Goal: Information Seeking & Learning: Understand process/instructions

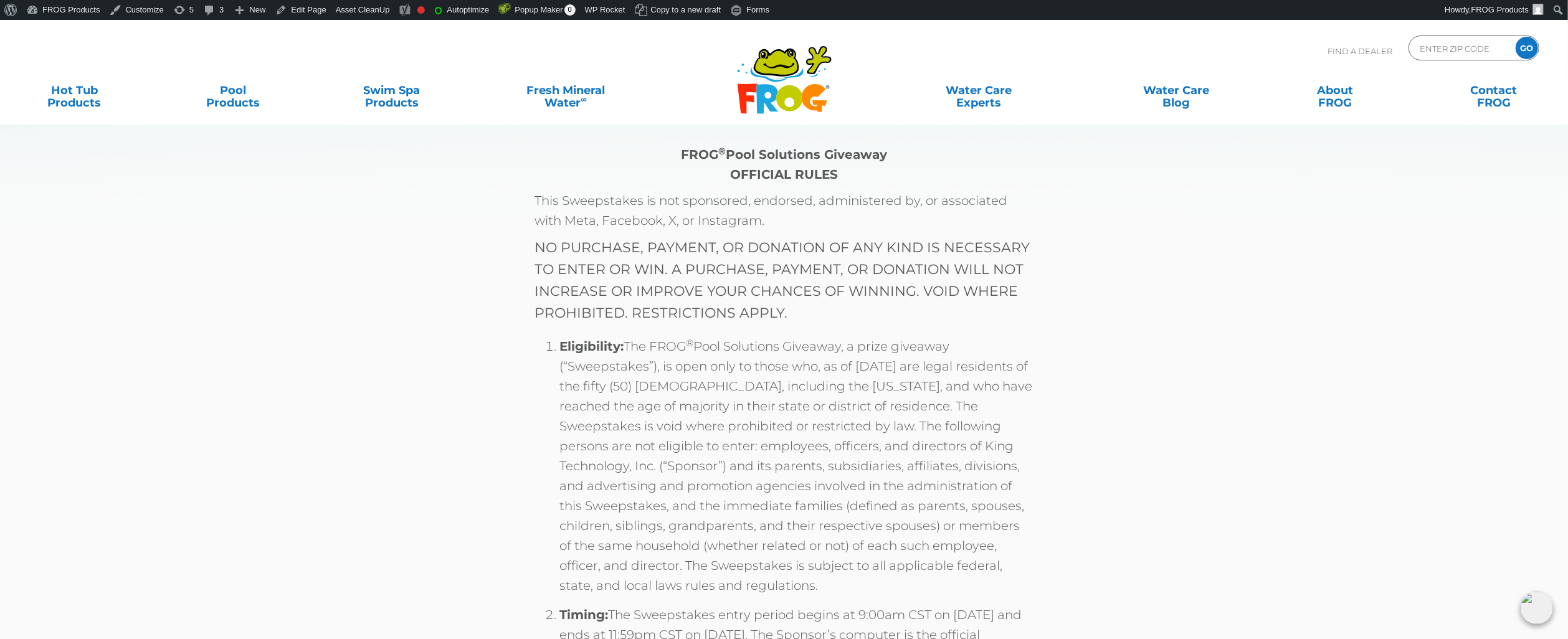
click at [596, 476] on li "Eligibility: The FROG ® Pool Solutions Giveaway, a prize giveaway (“Sweepstakes…" at bounding box center [796, 470] width 473 height 268
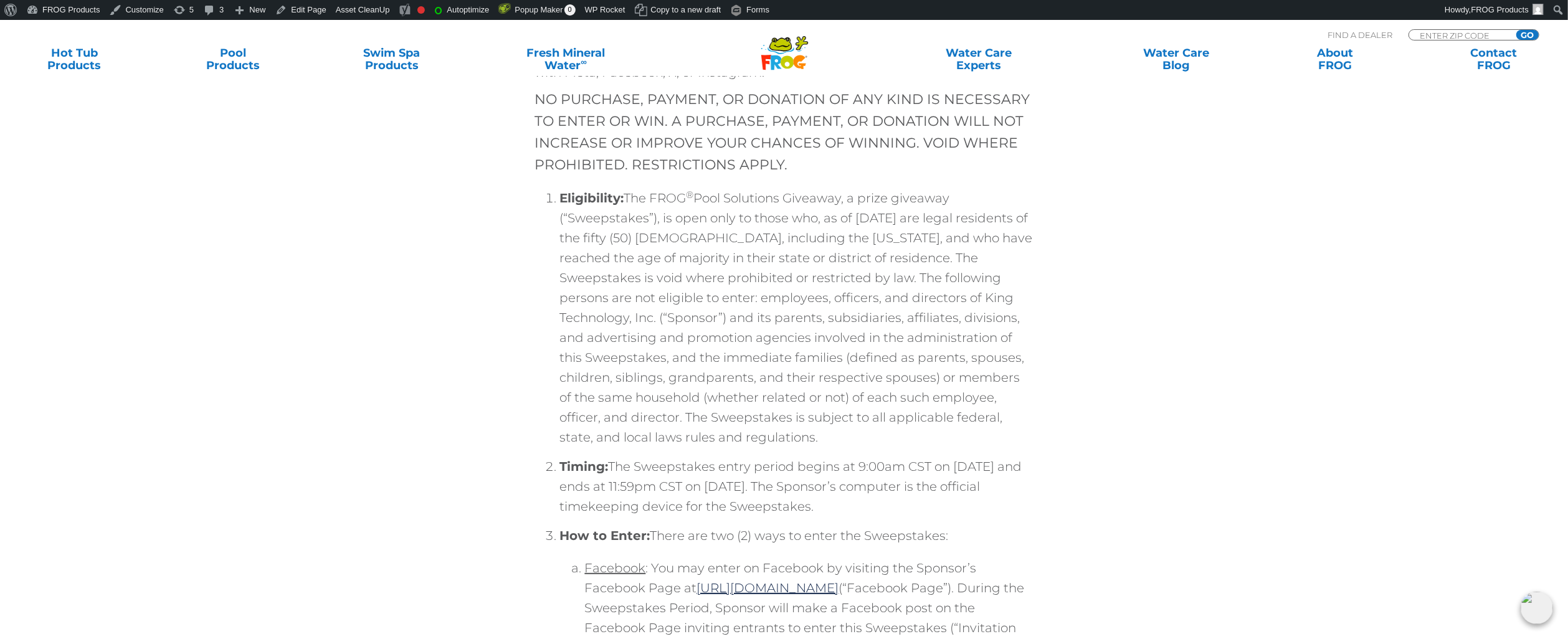
scroll to position [187, 0]
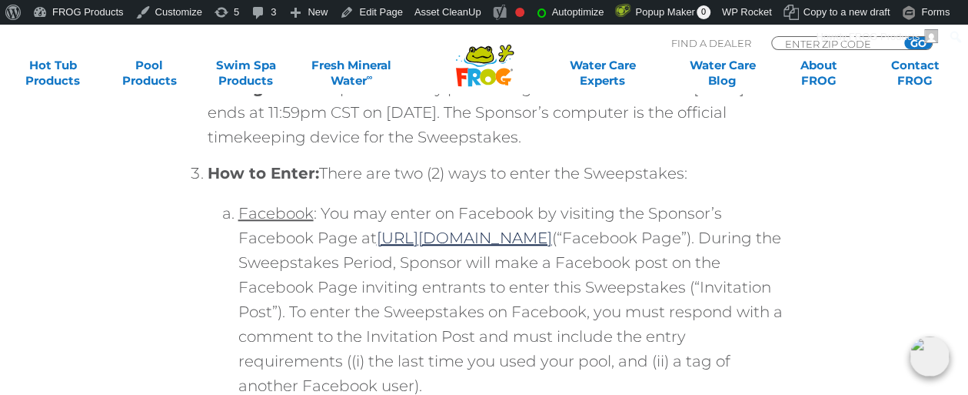
scroll to position [692, 0]
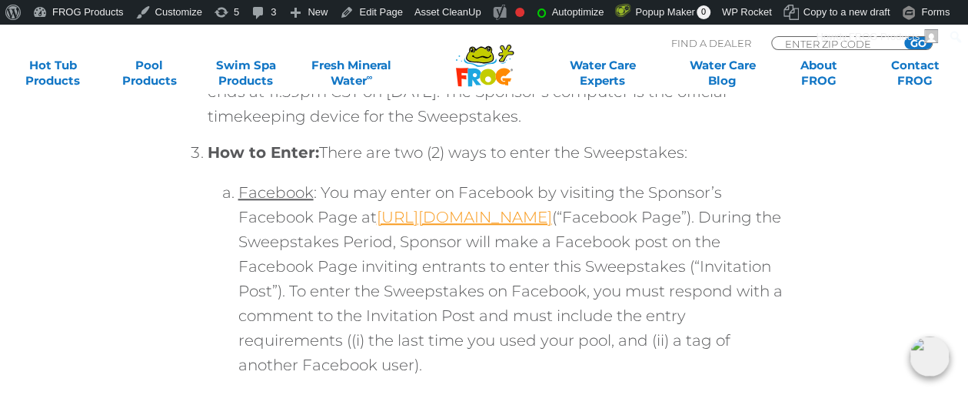
click at [552, 215] on link "[URL][DOMAIN_NAME]" at bounding box center [464, 217] width 175 height 18
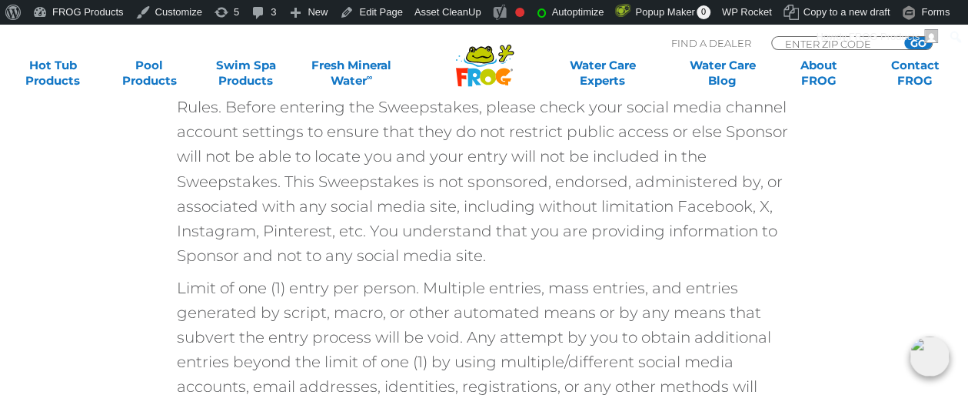
scroll to position [1038, 0]
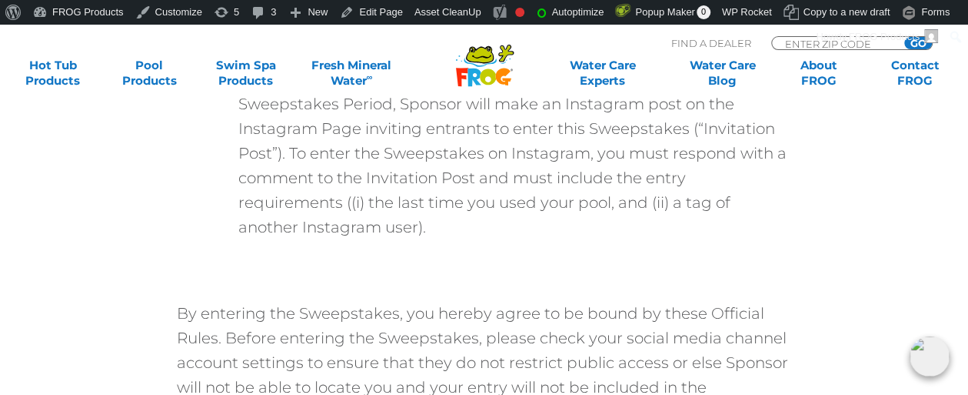
click at [235, 270] on li "How to Enter: There are two (2) ways to enter the Sweepstakes: Facebook : You m…" at bounding box center [500, 36] width 584 height 484
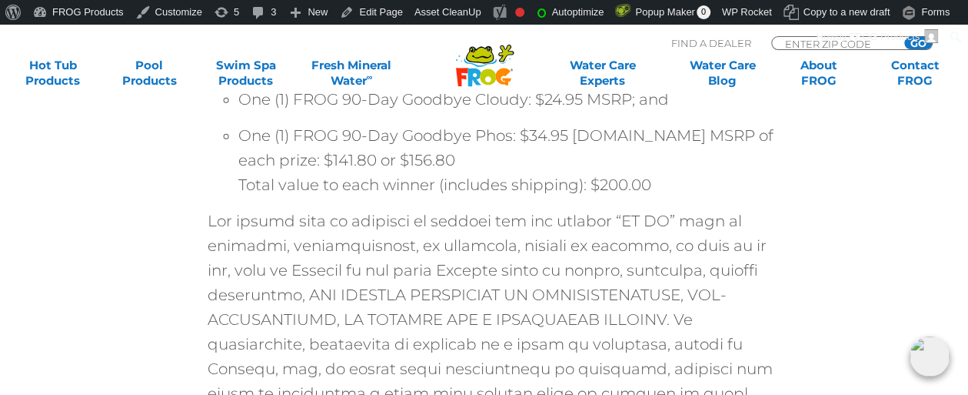
scroll to position [3230, 0]
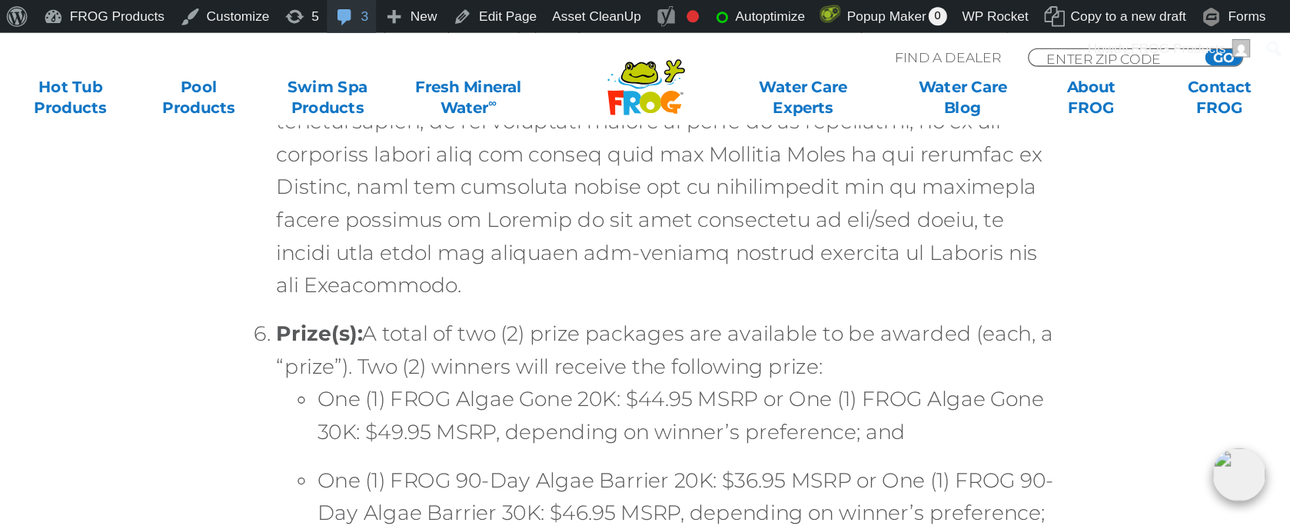
scroll to position [2999, 0]
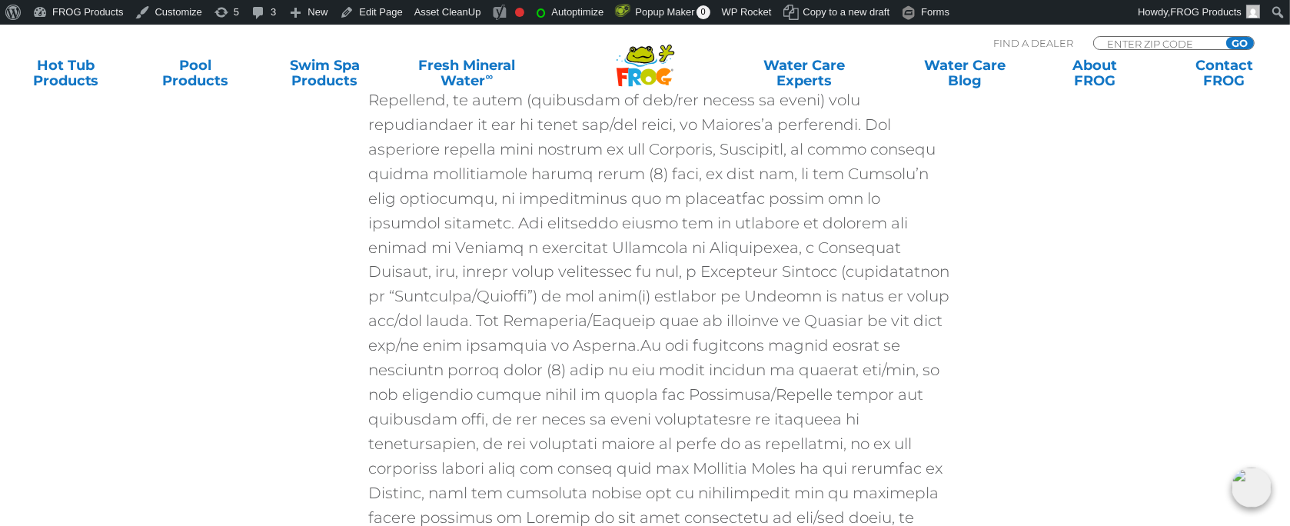
scroll to position [2615, 0]
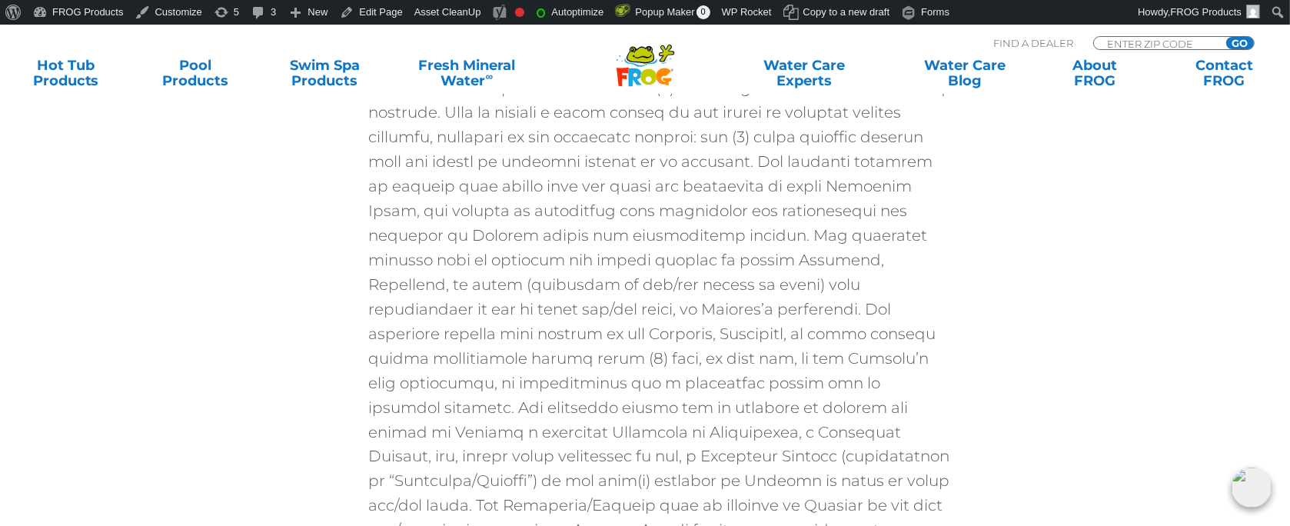
click at [829, 350] on li "Drawing; Odds; Notification:" at bounding box center [660, 413] width 584 height 725
click at [531, 314] on li "Drawing; Odds; Notification:" at bounding box center [660, 413] width 584 height 725
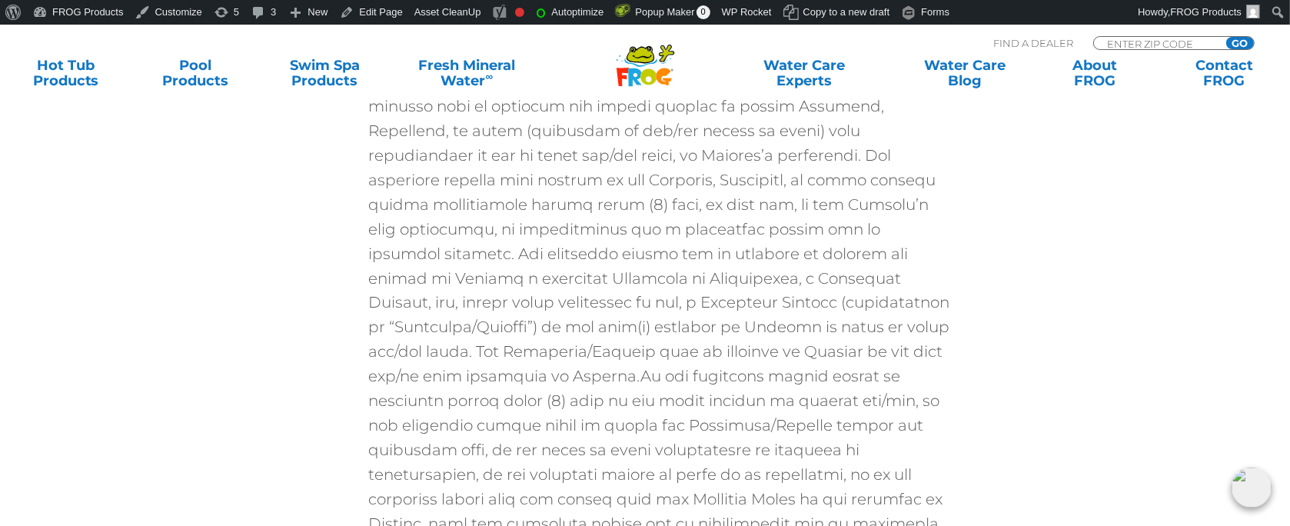
scroll to position [2769, 0]
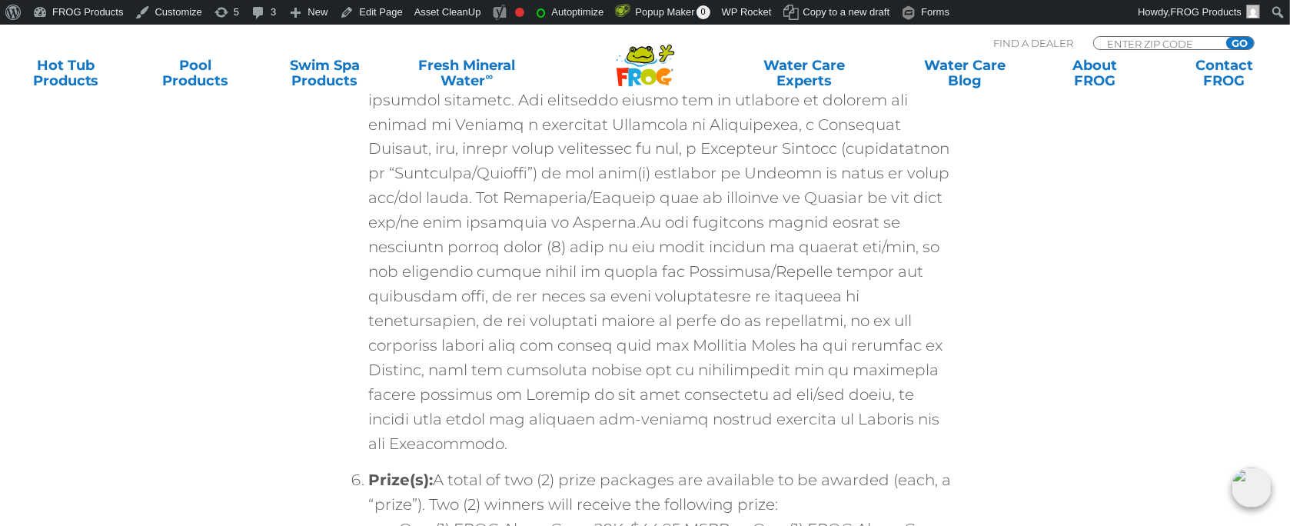
click at [632, 205] on li "Drawing; Odds; Notification:" at bounding box center [660, 105] width 584 height 725
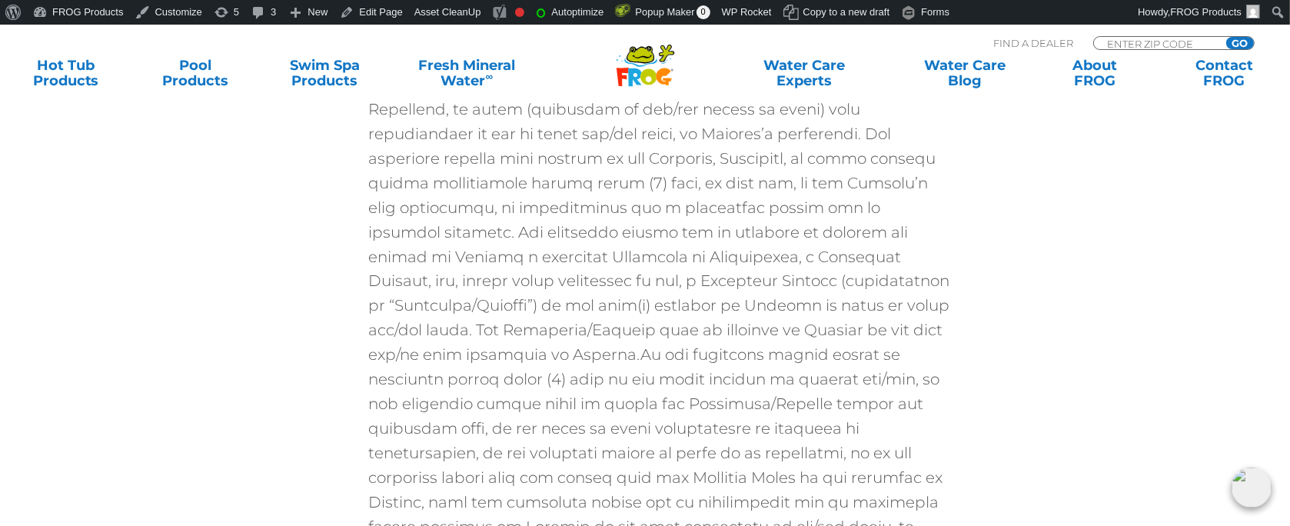
scroll to position [2615, 0]
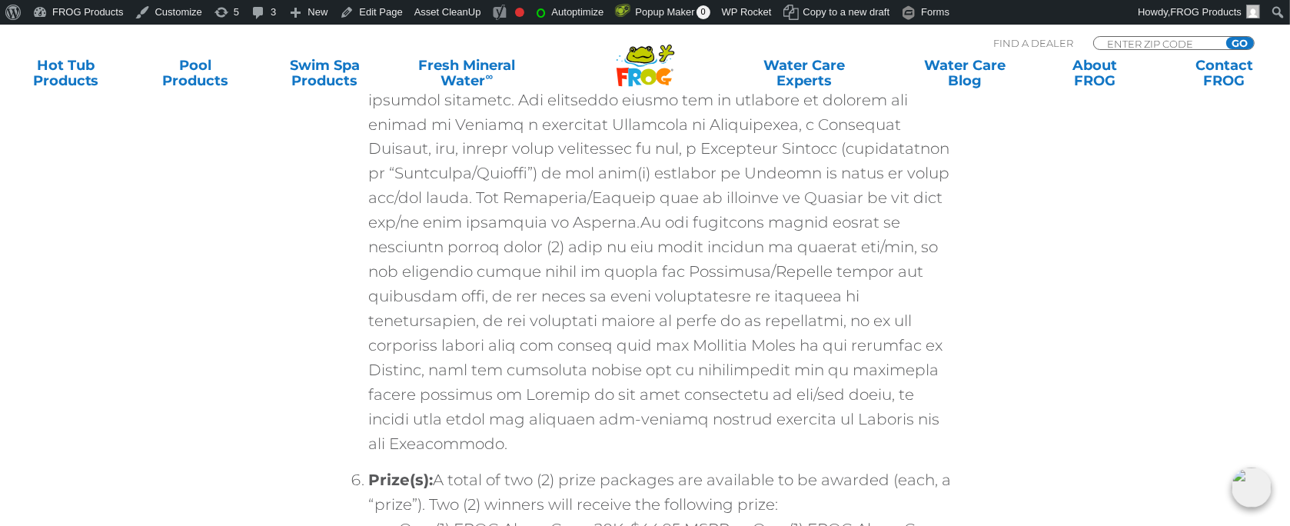
scroll to position [2615, 0]
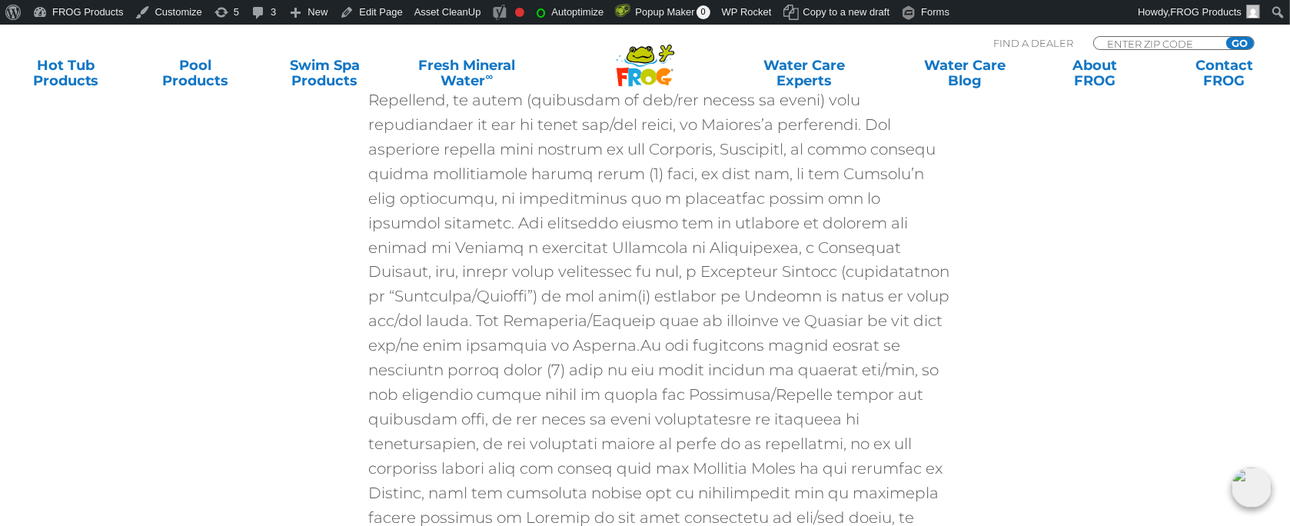
scroll to position [2615, 0]
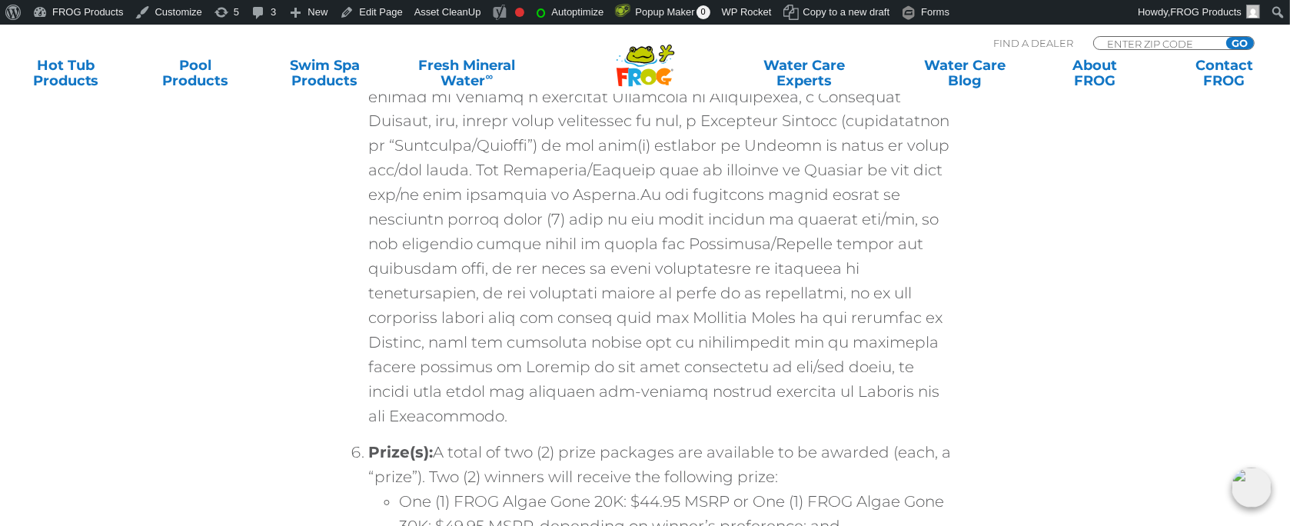
scroll to position [2769, 0]
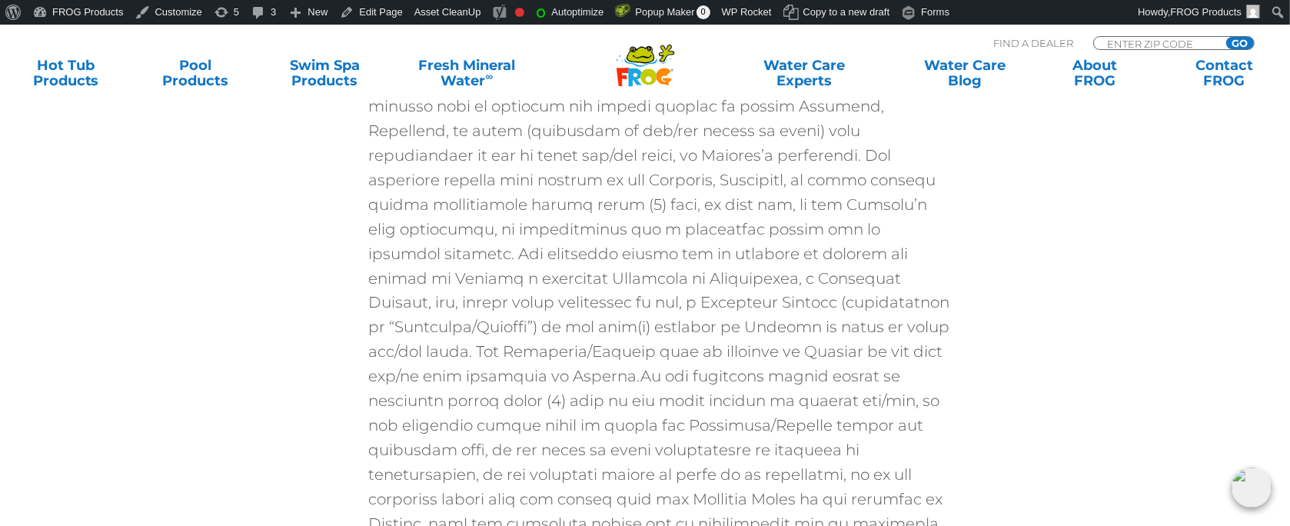
scroll to position [2769, 0]
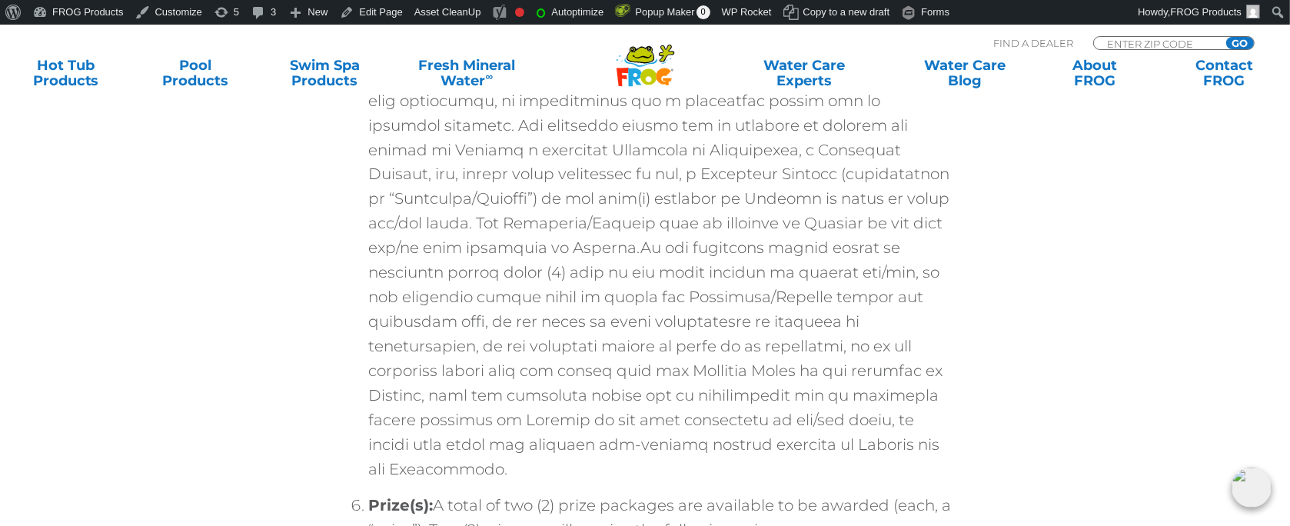
scroll to position [2769, 0]
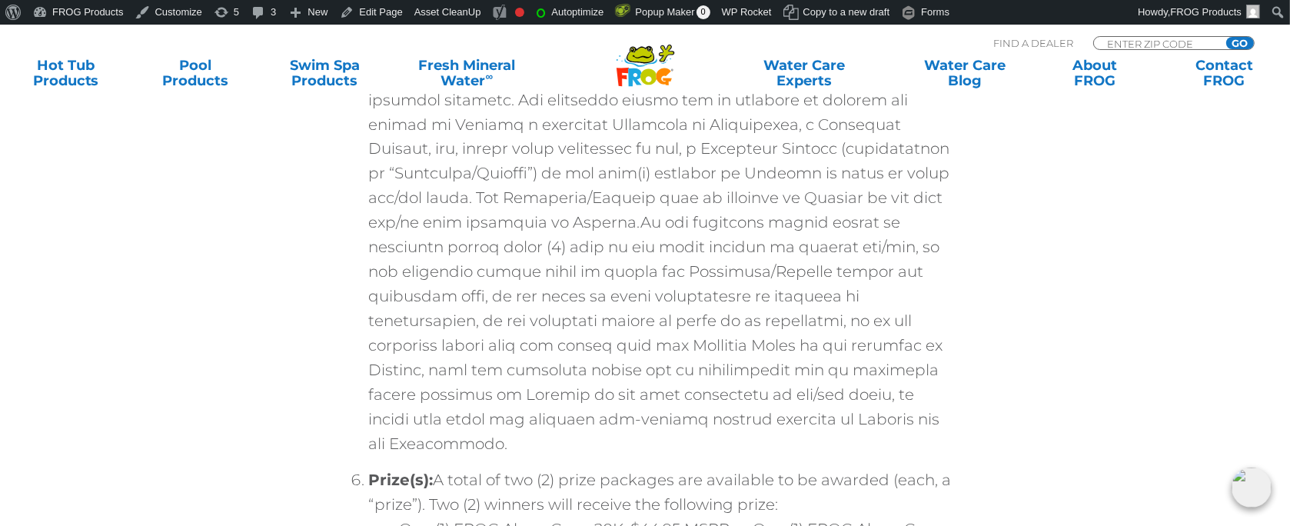
click at [617, 191] on li "Drawing; Odds; Notification:" at bounding box center [660, 105] width 584 height 725
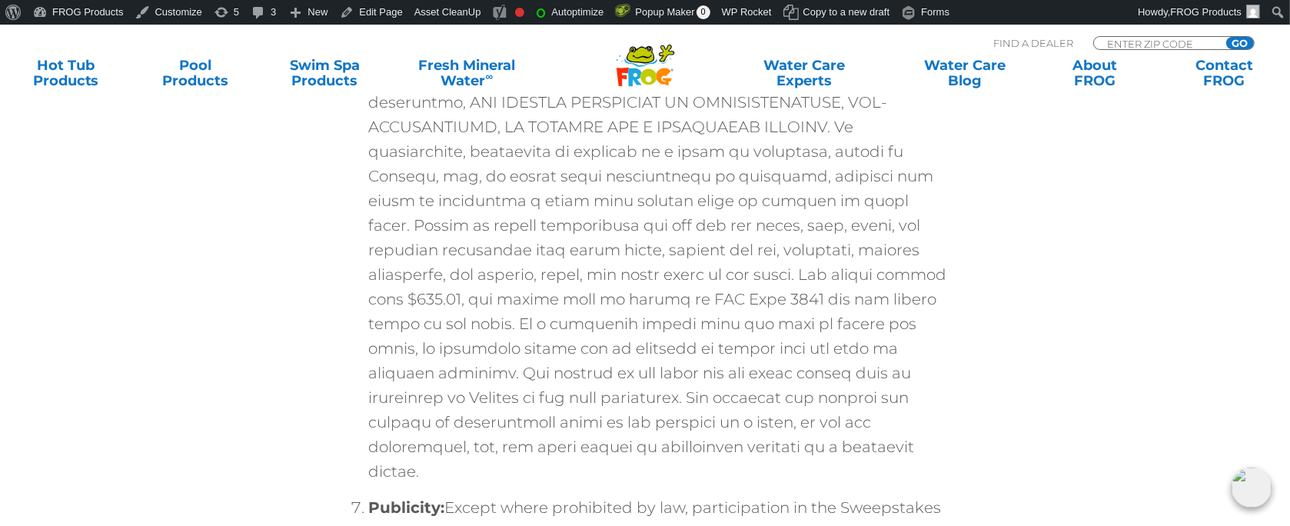
scroll to position [3845, 0]
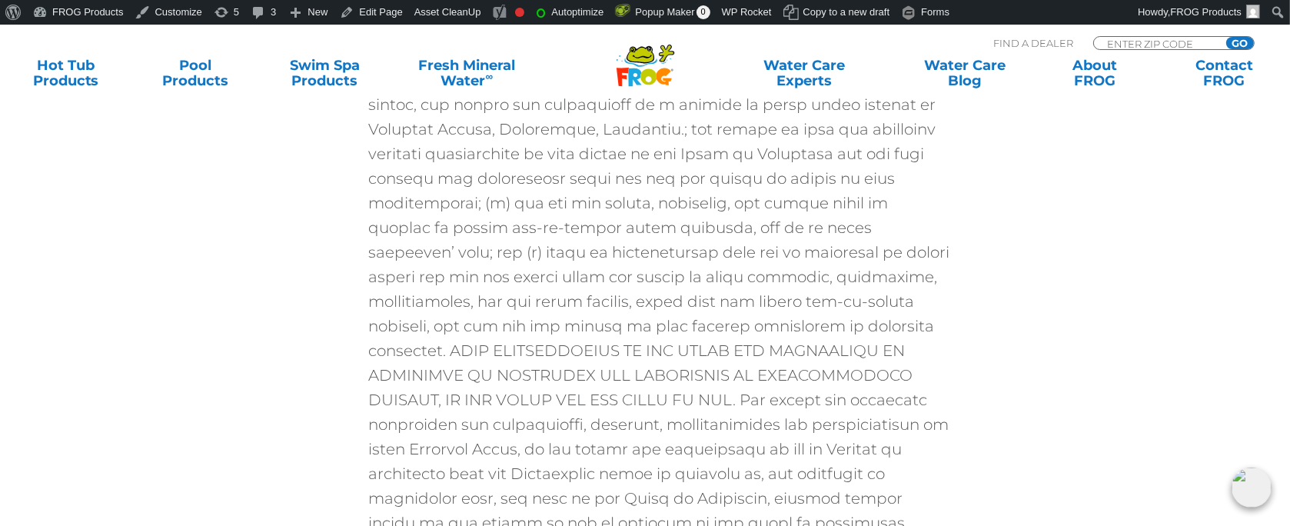
scroll to position [5691, 0]
